Goal: Task Accomplishment & Management: Manage account settings

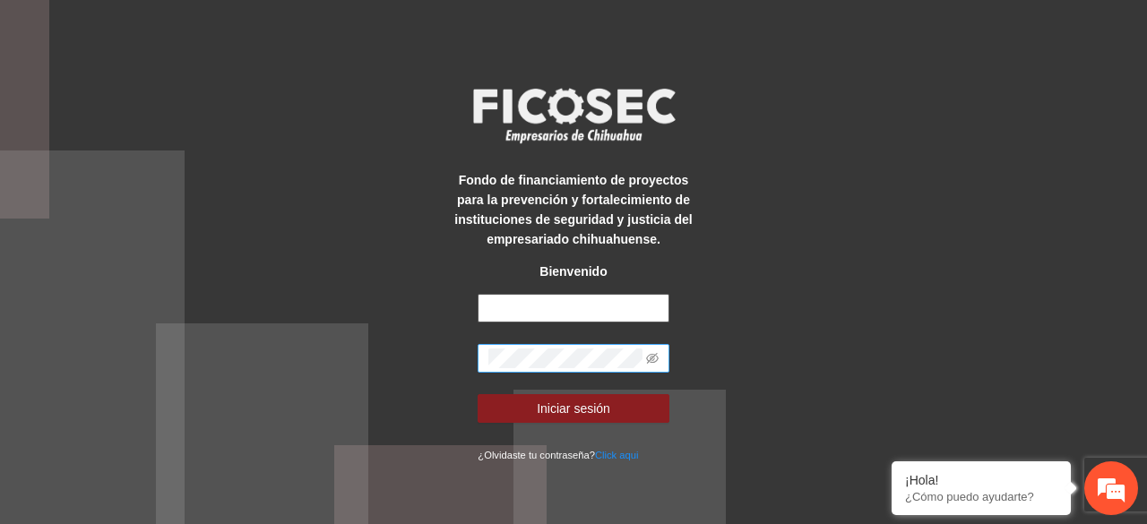
type input "**********"
click at [478, 394] on button "Iniciar sesión" at bounding box center [573, 408] width 191 height 29
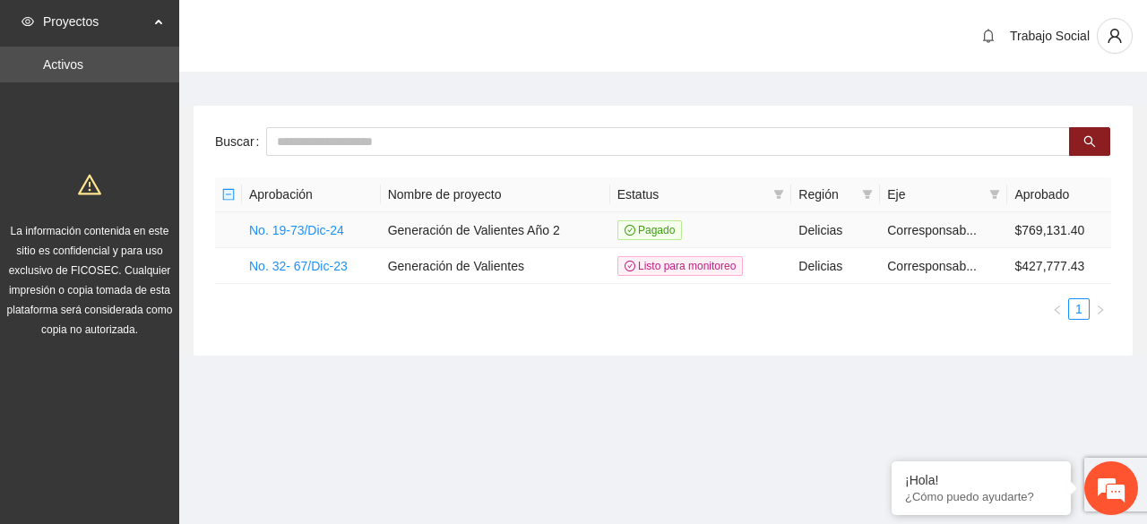
click at [292, 237] on td "No. 19-73/Dic-24" at bounding box center [311, 230] width 139 height 36
click at [323, 228] on link "No. 19-73/Dic-24" at bounding box center [296, 230] width 95 height 14
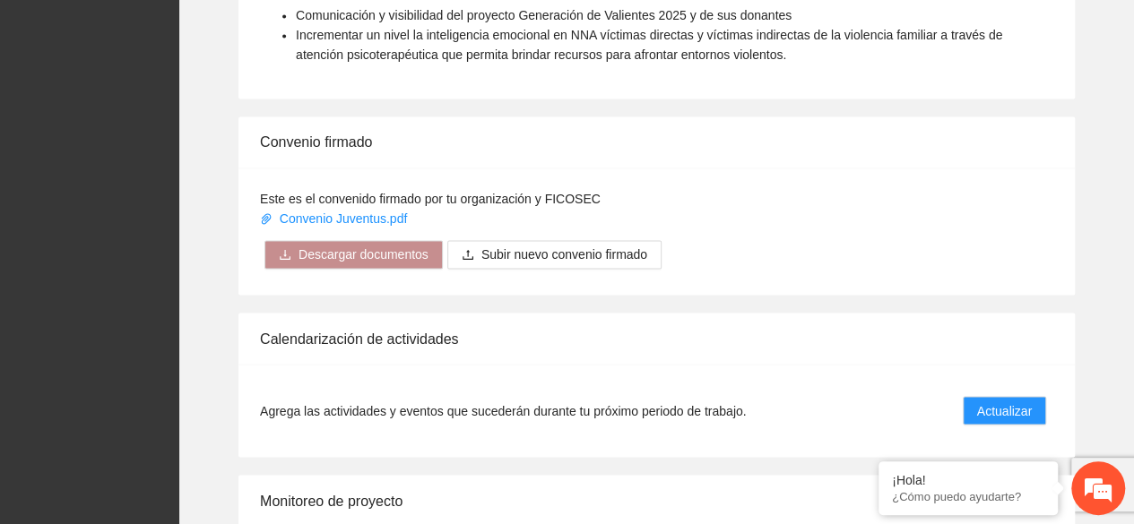
scroll to position [1542, 0]
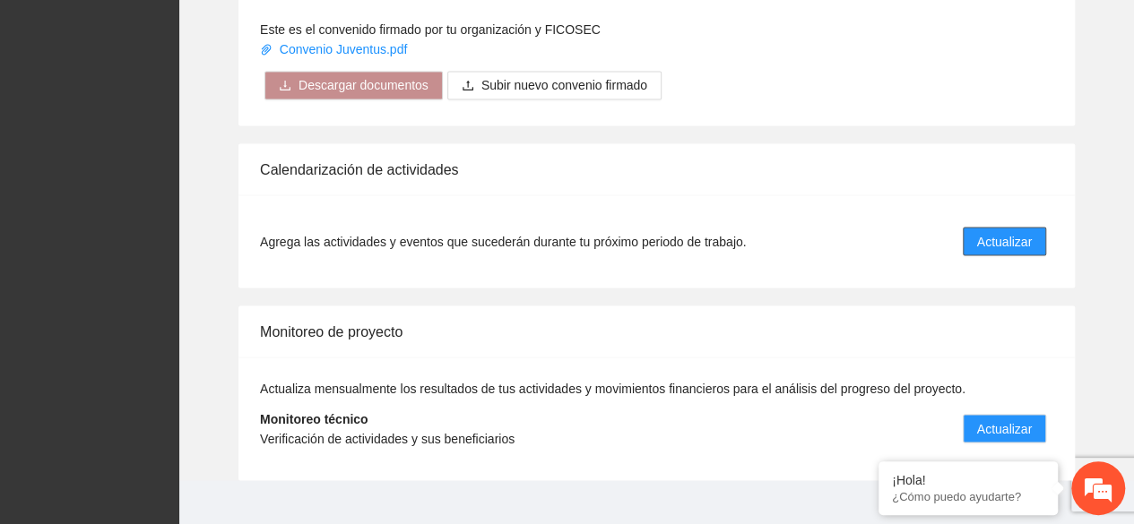
click at [1011, 231] on span "Actualizar" at bounding box center [1004, 241] width 55 height 20
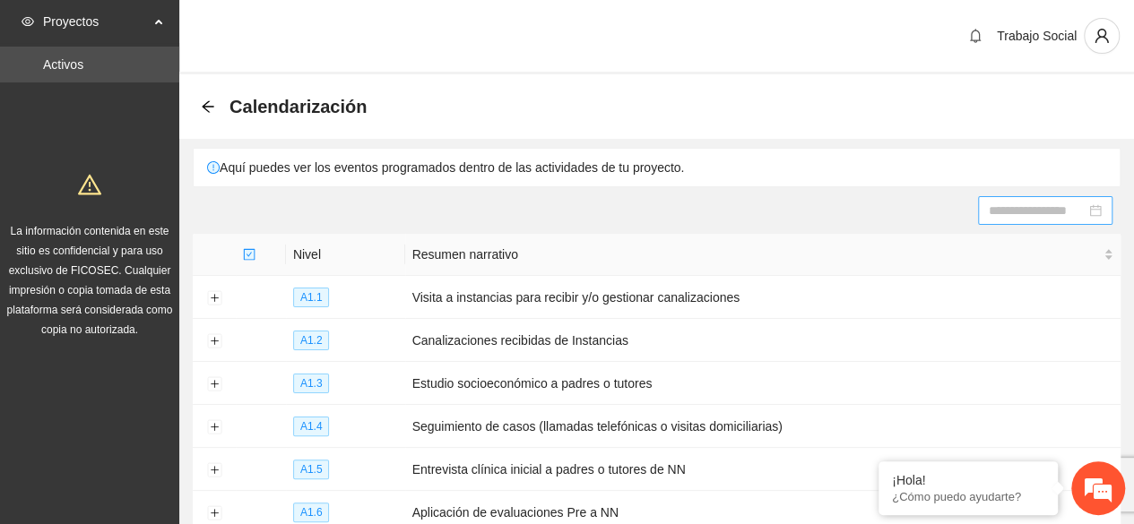
click at [1092, 211] on div at bounding box center [1044, 211] width 113 height 20
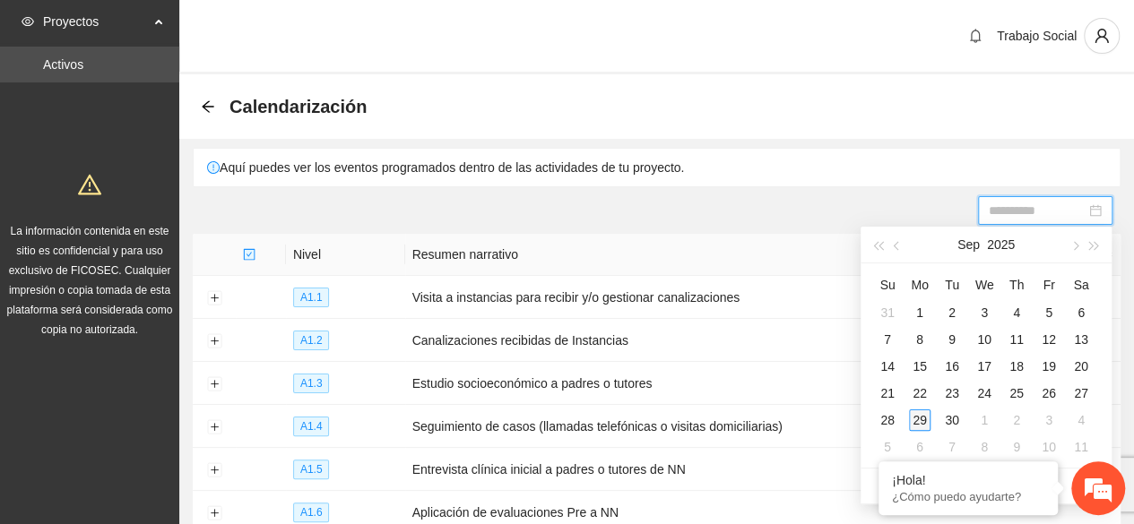
type input "**********"
click at [921, 424] on div "29" at bounding box center [920, 421] width 22 height 22
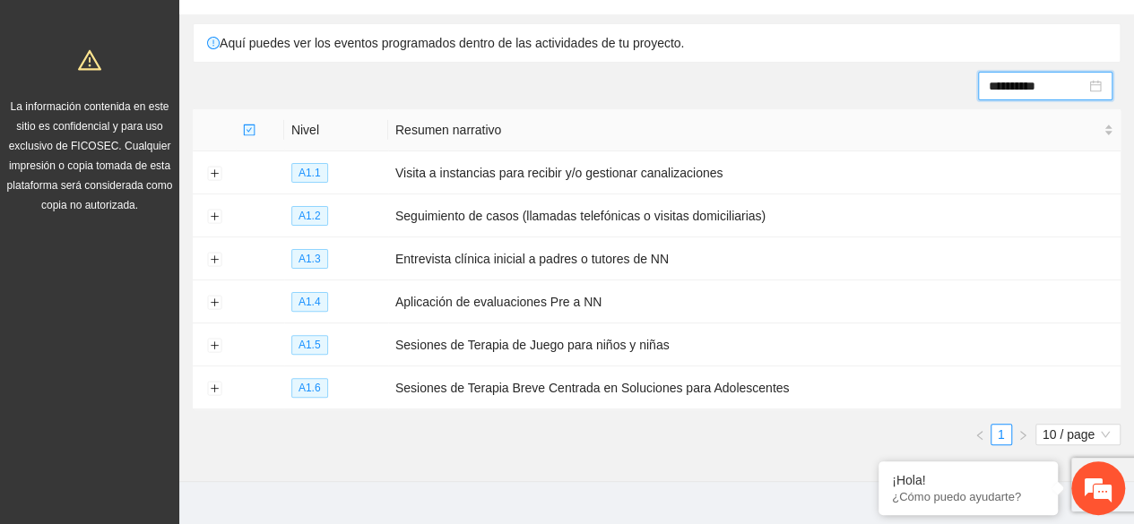
scroll to position [148, 0]
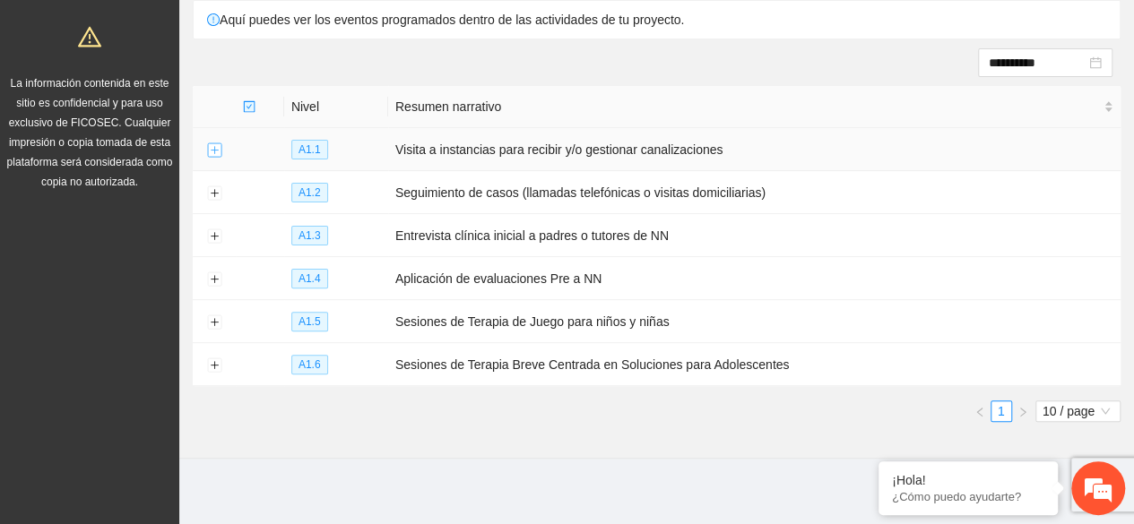
click at [214, 150] on button "Expand row" at bounding box center [214, 150] width 14 height 14
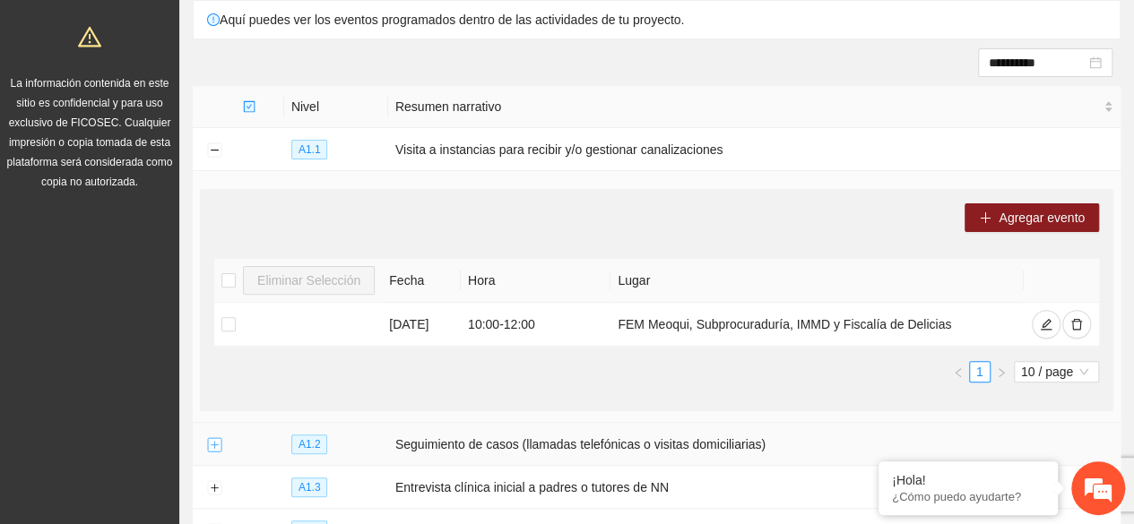
click at [215, 444] on button "Expand row" at bounding box center [214, 445] width 14 height 14
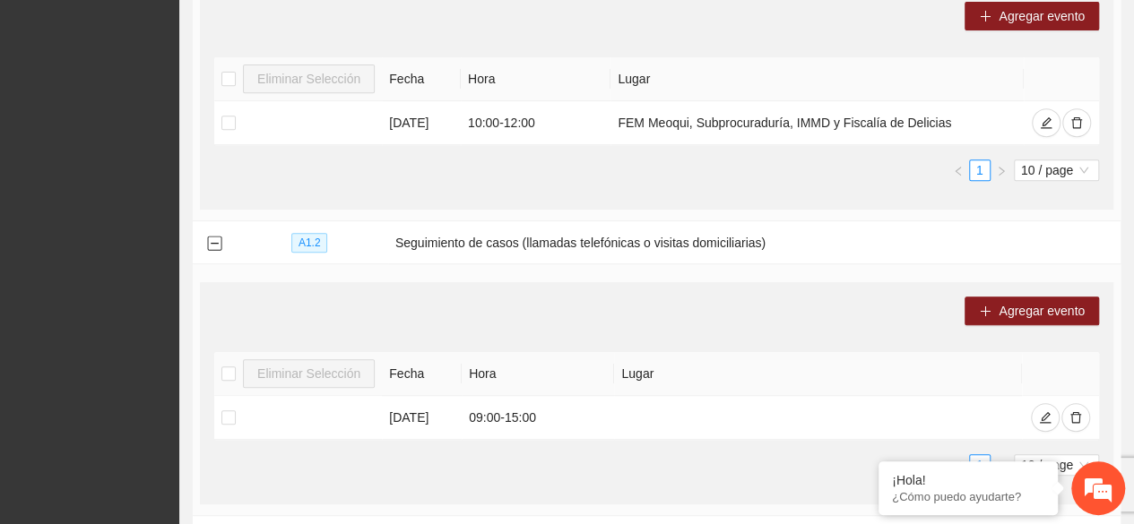
scroll to position [391, 0]
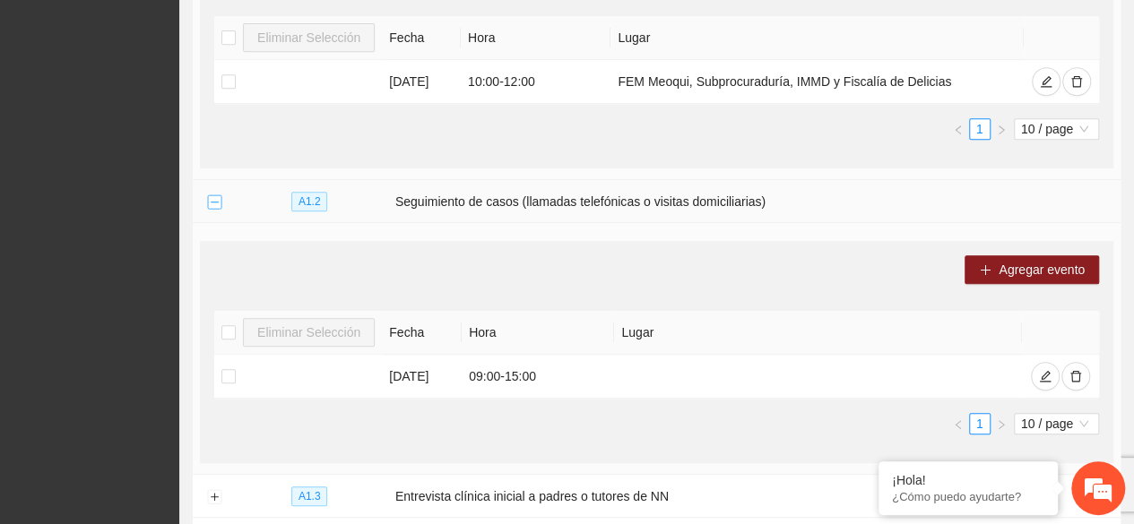
click at [208, 196] on button "Collapse row" at bounding box center [214, 202] width 14 height 14
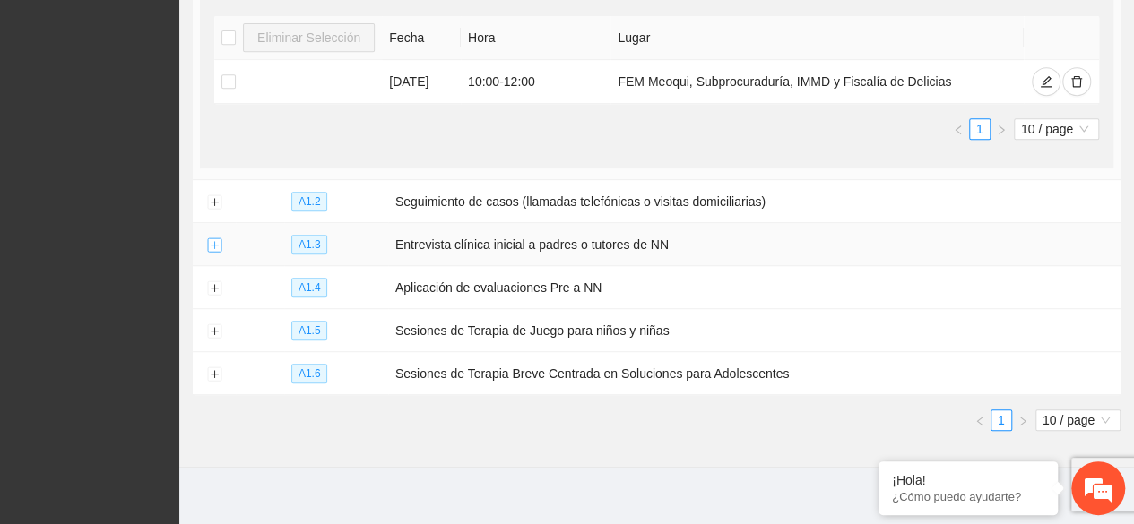
click at [210, 243] on button "Expand row" at bounding box center [214, 245] width 14 height 14
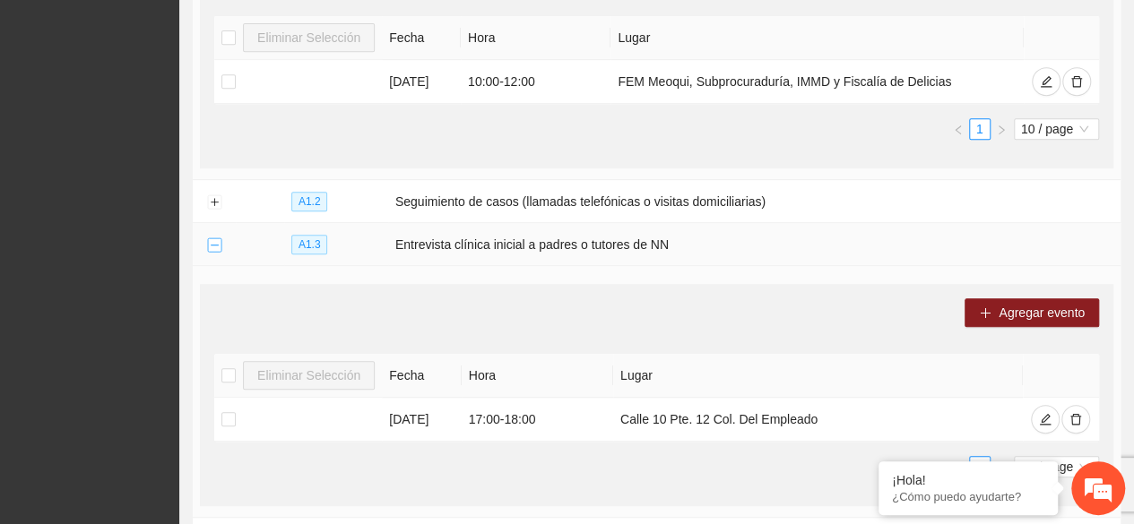
click at [214, 242] on button "Collapse row" at bounding box center [214, 245] width 14 height 14
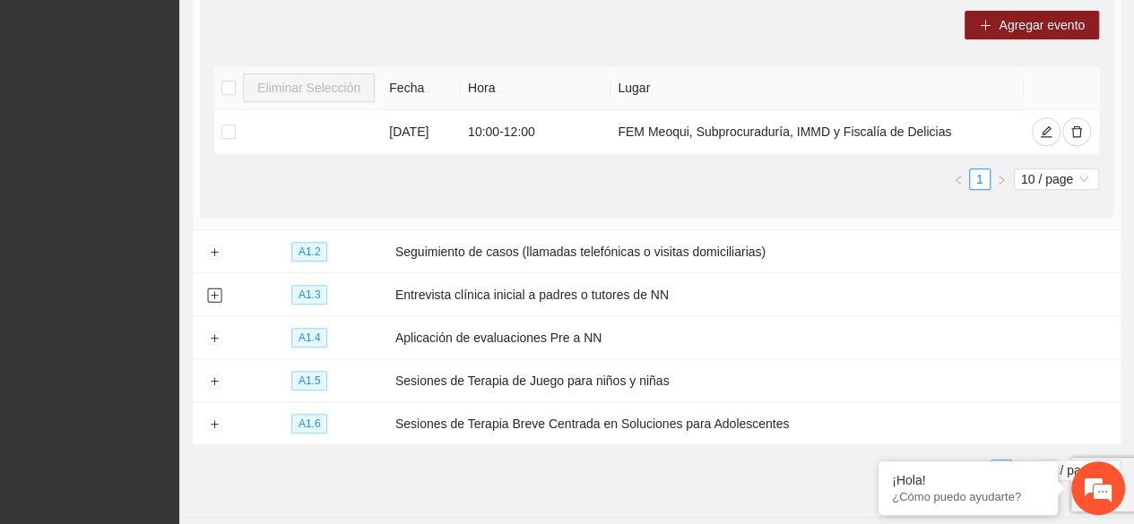
scroll to position [238, 0]
